Goal: Information Seeking & Learning: Check status

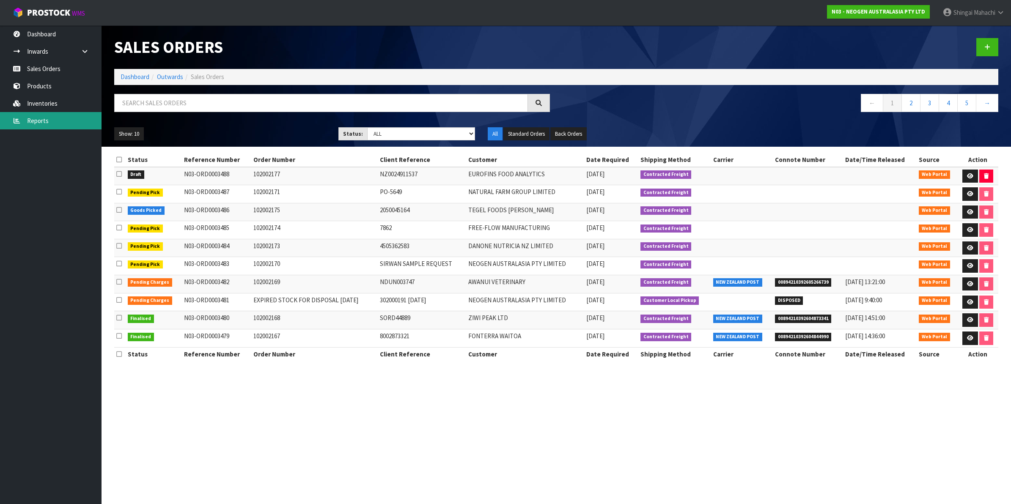
click at [38, 121] on link "Reports" at bounding box center [50, 120] width 101 height 17
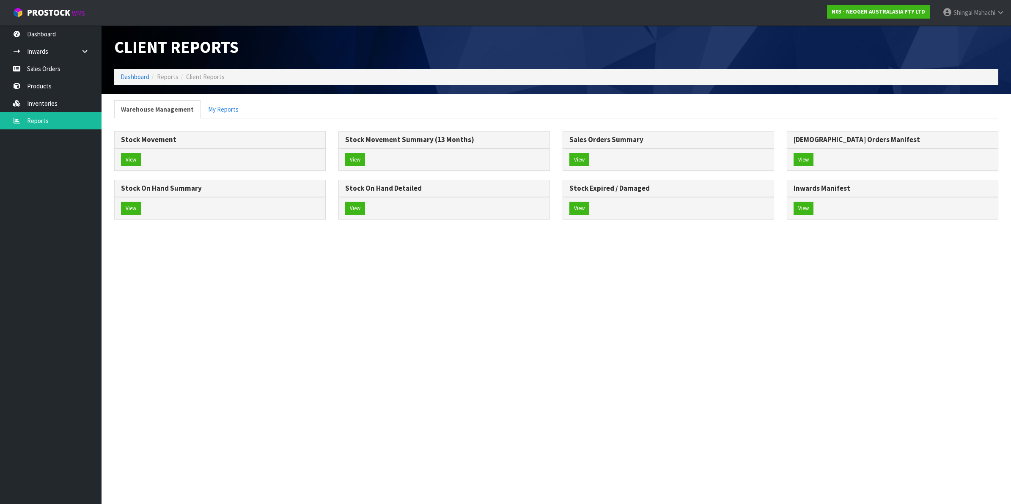
click at [141, 140] on h3 "Stock Movement" at bounding box center [220, 140] width 198 height 8
click at [129, 156] on button "View" at bounding box center [131, 160] width 20 height 14
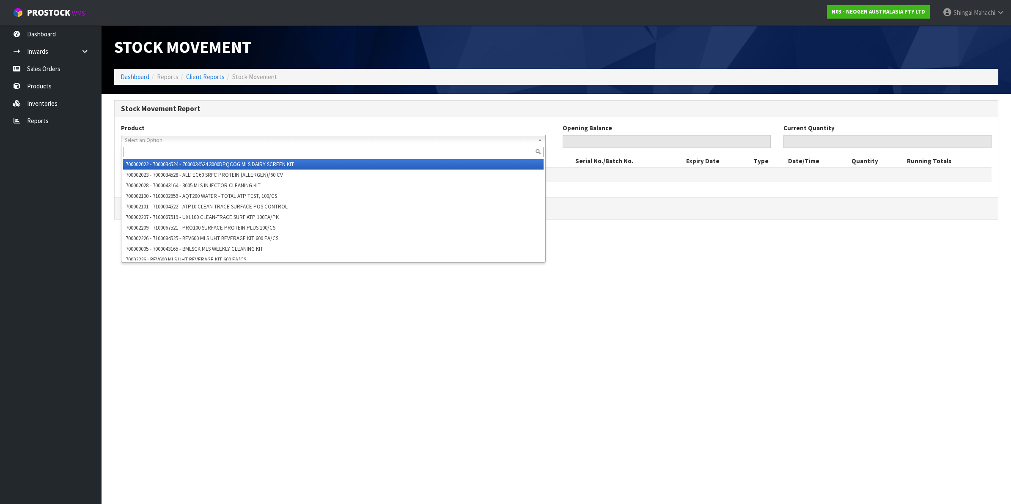
click at [145, 140] on span "Select an Option" at bounding box center [329, 140] width 409 height 10
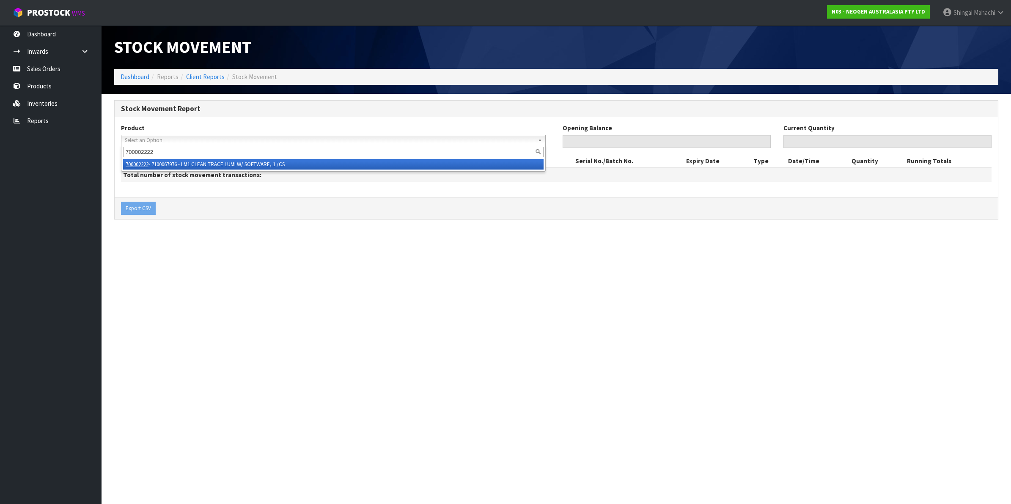
type input "700002222"
click at [236, 167] on li "700002222 - 7100067976 - LM1 CLEAN TRACE LUMI W/ SOFTWARE, 1 /CS" at bounding box center [333, 164] width 420 height 11
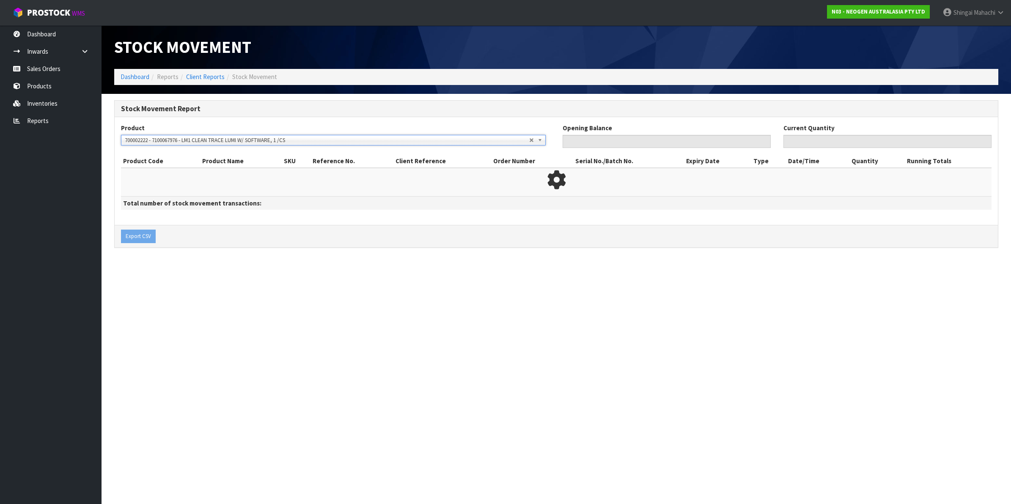
type input "0"
type input "82"
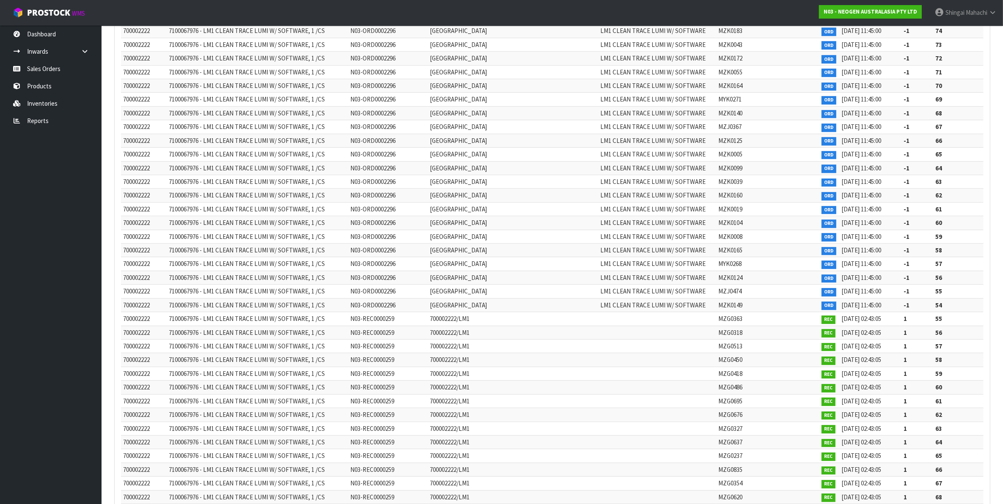
scroll to position [2960, 0]
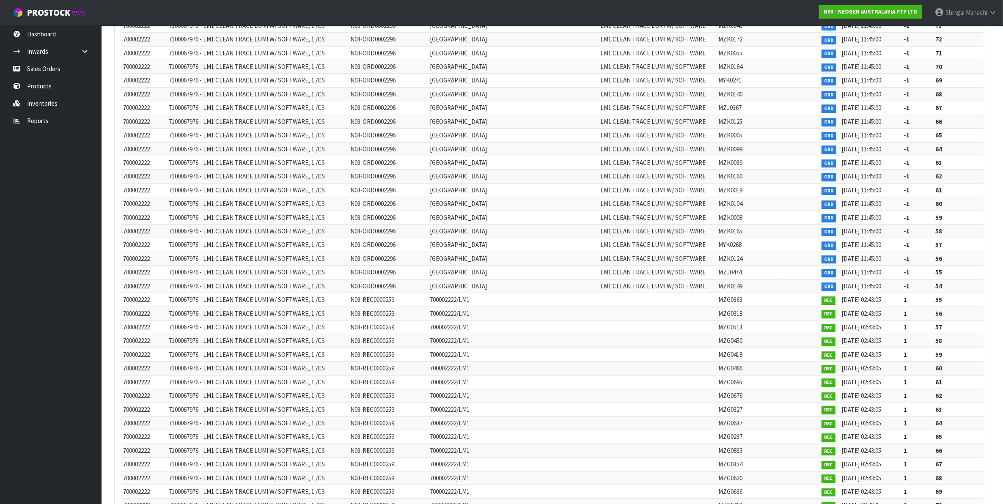
click at [405, 307] on td "N03-REC0000259" at bounding box center [387, 300] width 79 height 14
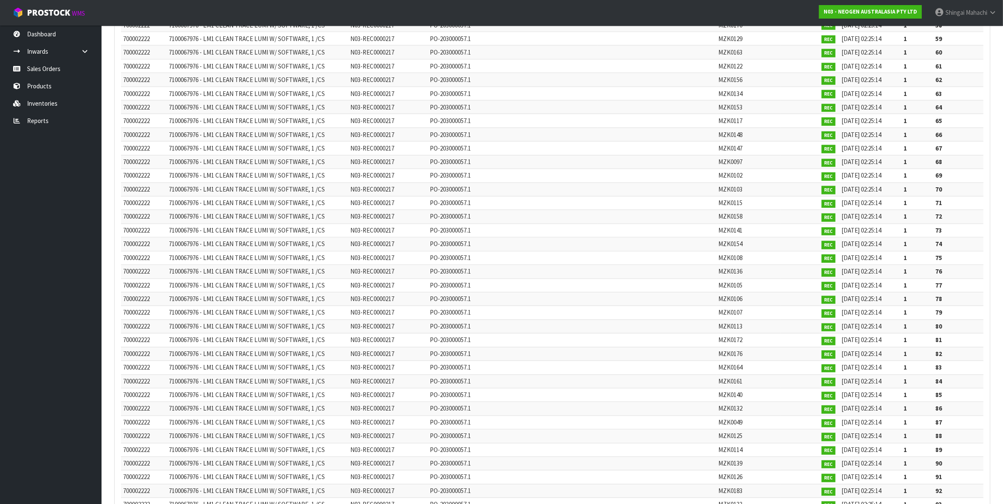
scroll to position [1797, 0]
